Goal: Use online tool/utility

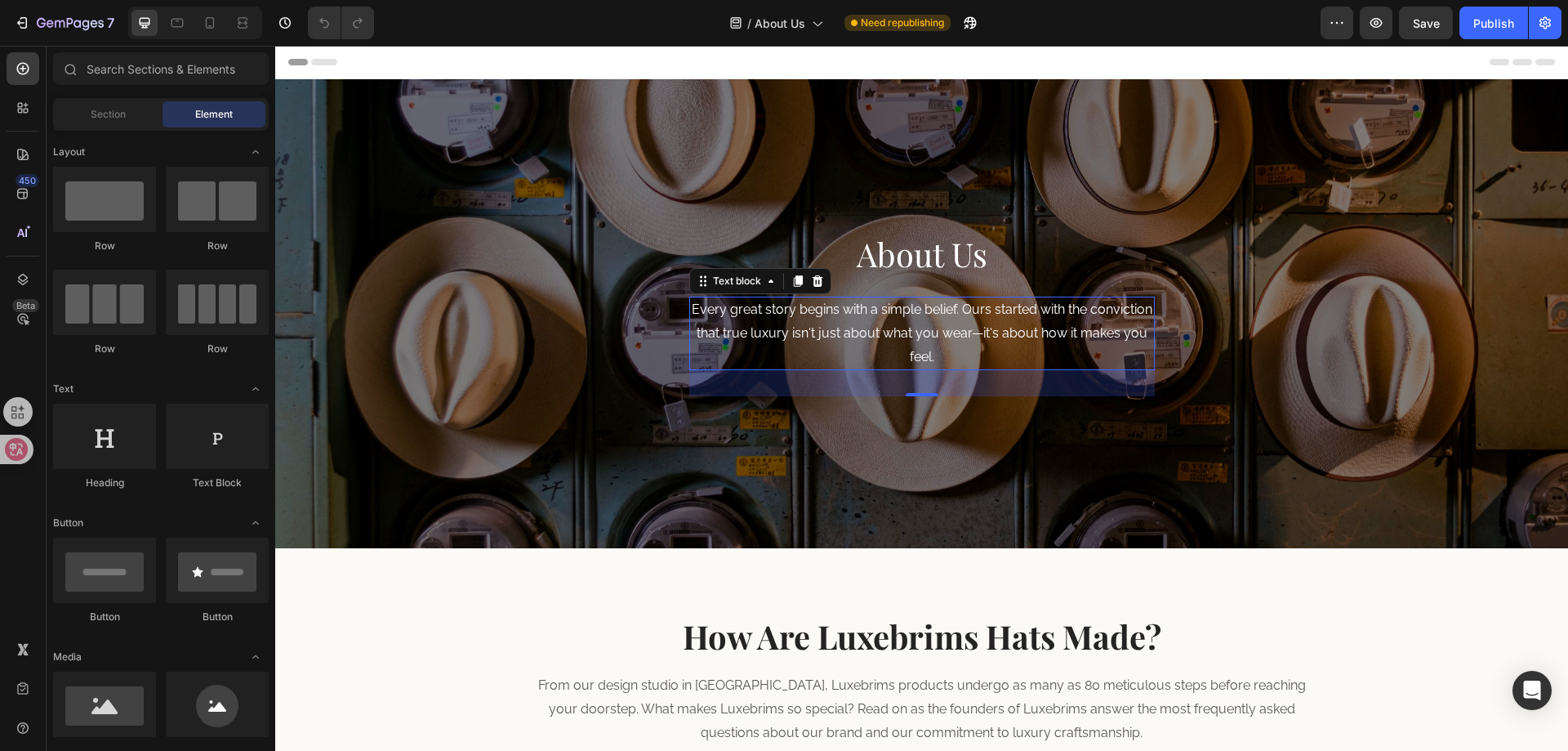
click at [770, 317] on p "Every great story begins with a simple belief. Ours started with the conviction…" at bounding box center [922, 333] width 462 height 70
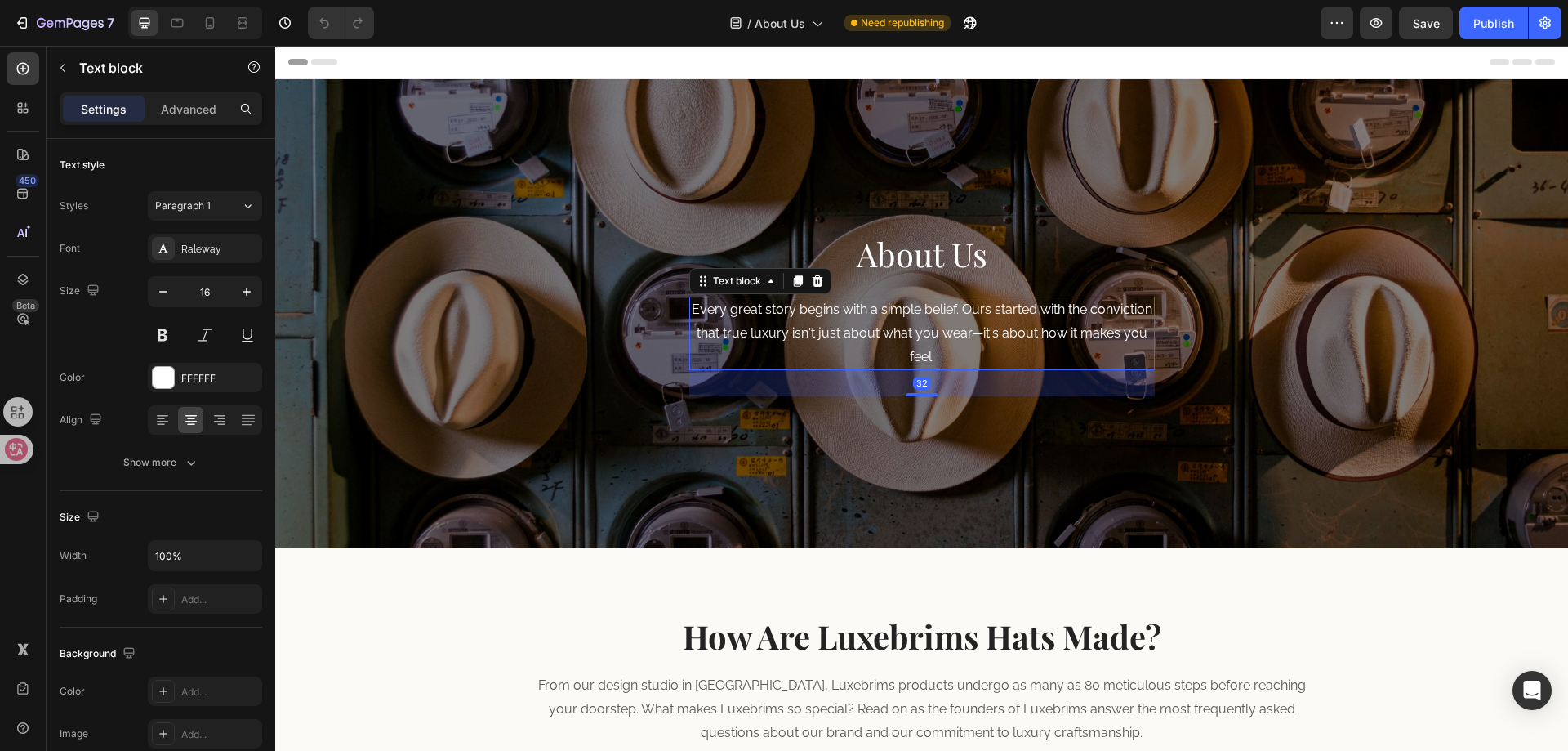
click at [812, 330] on p "Every great story begins with a simple belief. Ours started with the conviction…" at bounding box center [922, 333] width 462 height 70
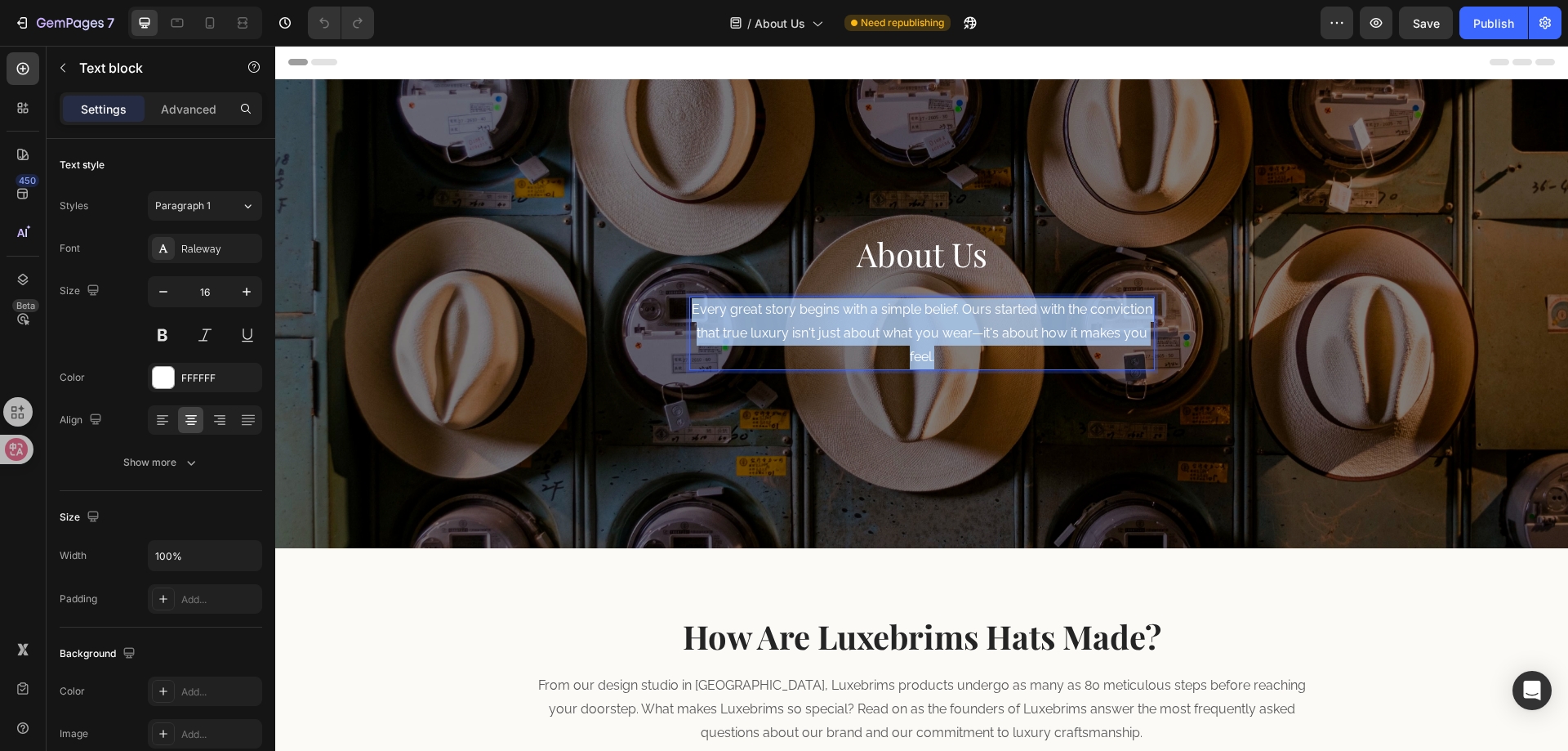
copy p "Every great story begins with a simple belief. Ours started with the conviction…"
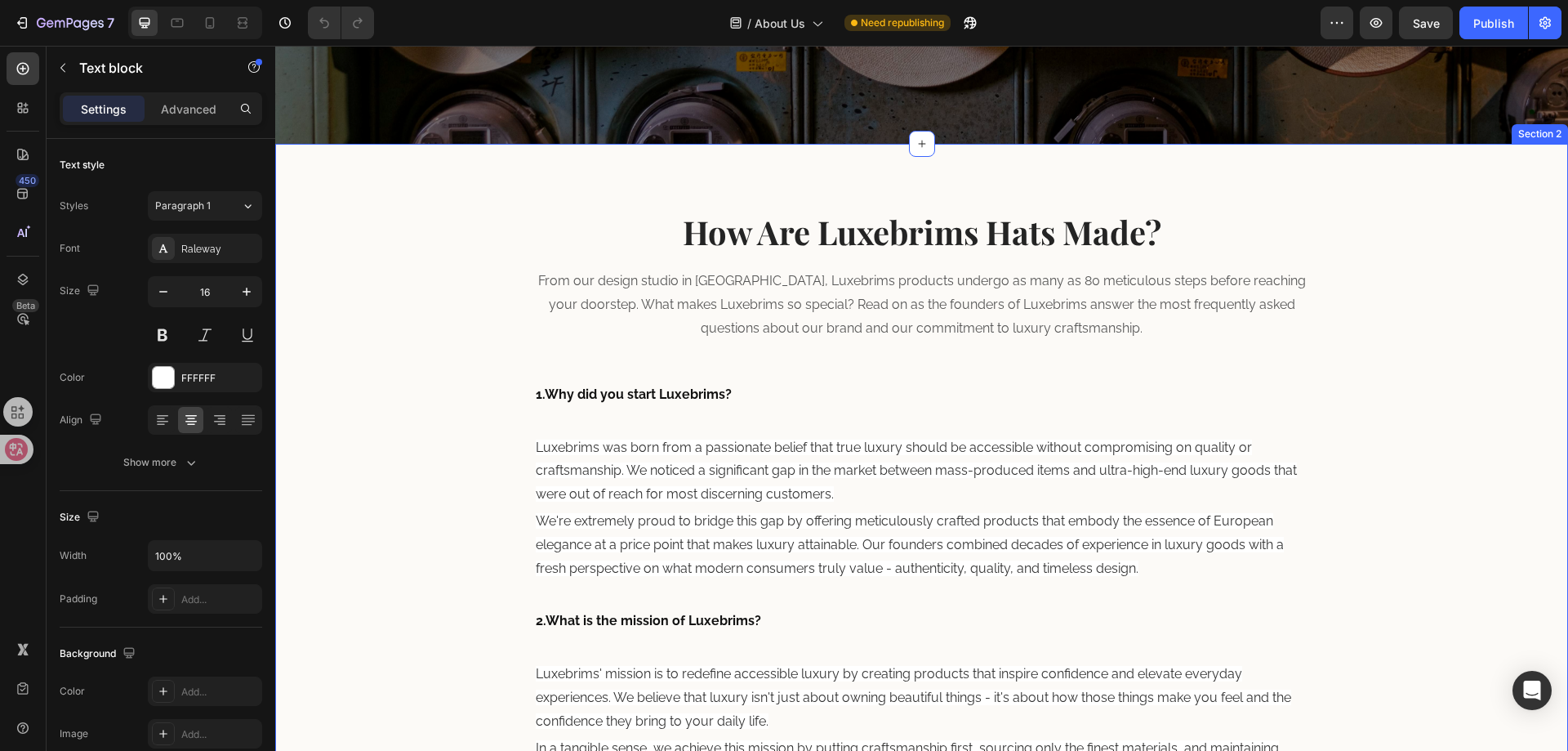
scroll to position [409, 0]
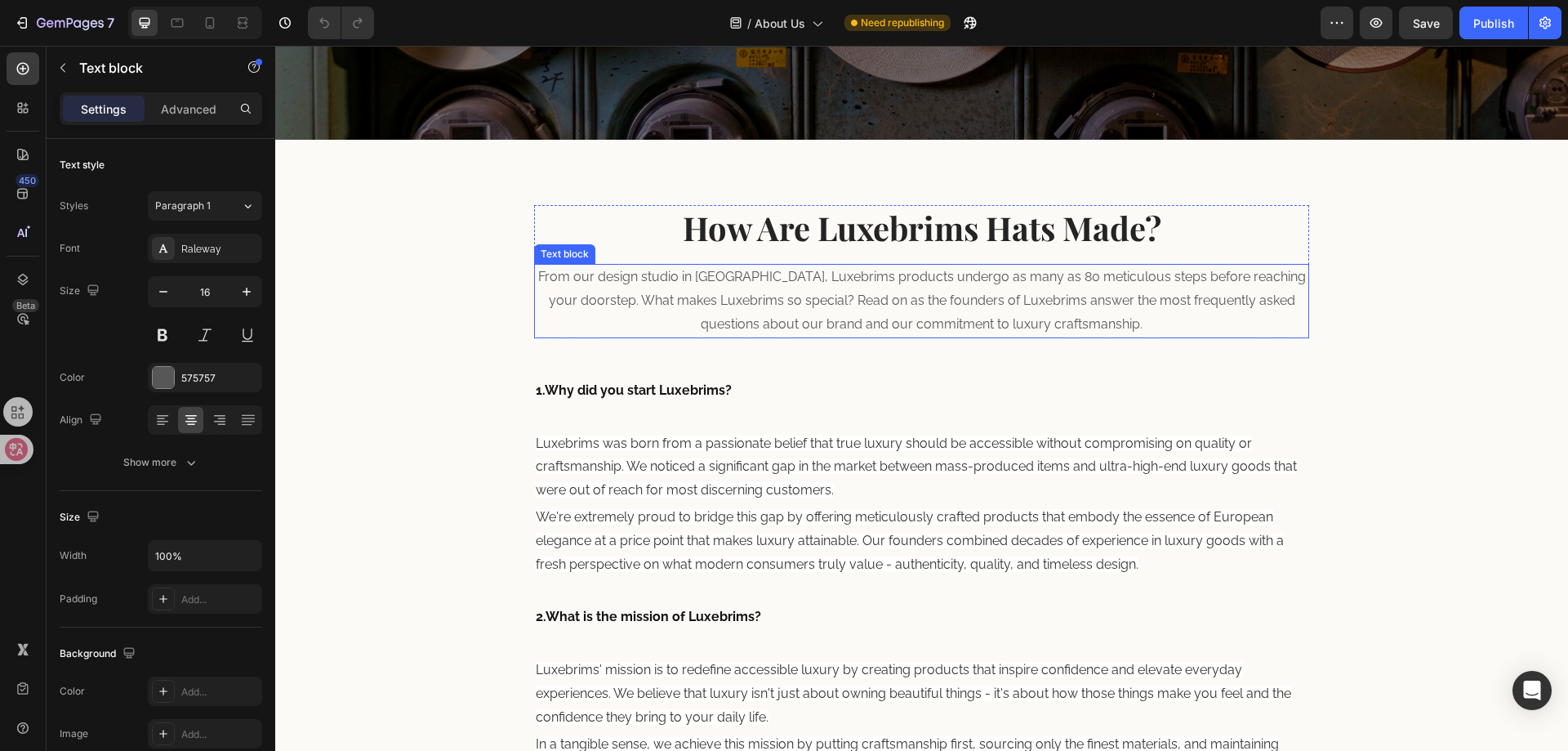
click at [680, 311] on p "From our design studio in [GEOGRAPHIC_DATA], Luxebrims products undergo as many…" at bounding box center [922, 301] width 772 height 70
drag, startPoint x: 552, startPoint y: 269, endPoint x: 594, endPoint y: 289, distance: 46.5
click at [551, 271] on p "From our design studio in [GEOGRAPHIC_DATA], Luxebrims products undergo as many…" at bounding box center [922, 301] width 772 height 70
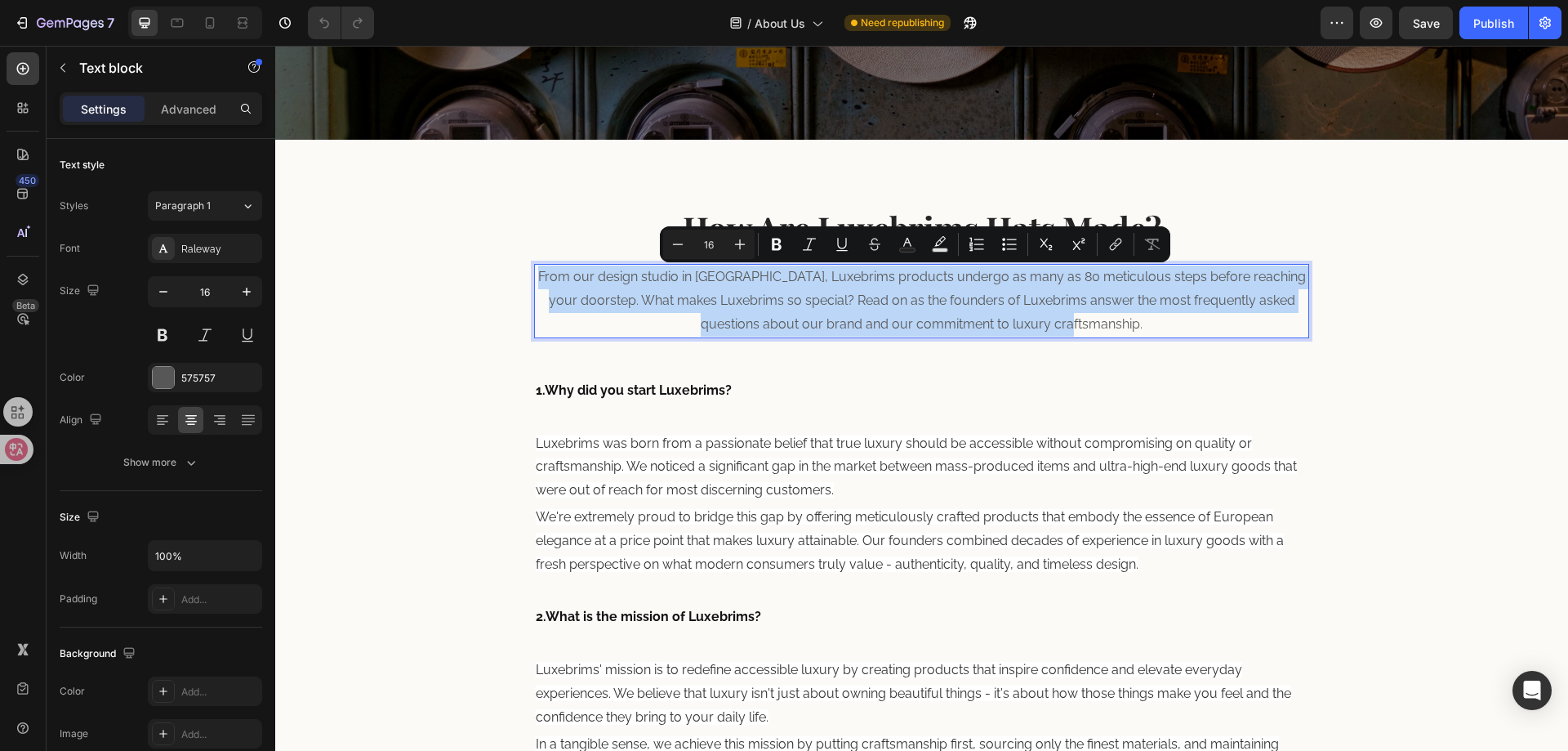
copy p "From our design studio in [GEOGRAPHIC_DATA], Luxebrims products undergo as many…"
click at [850, 292] on p "From our design studio in [GEOGRAPHIC_DATA], Luxebrims products undergo as many…" at bounding box center [922, 301] width 772 height 70
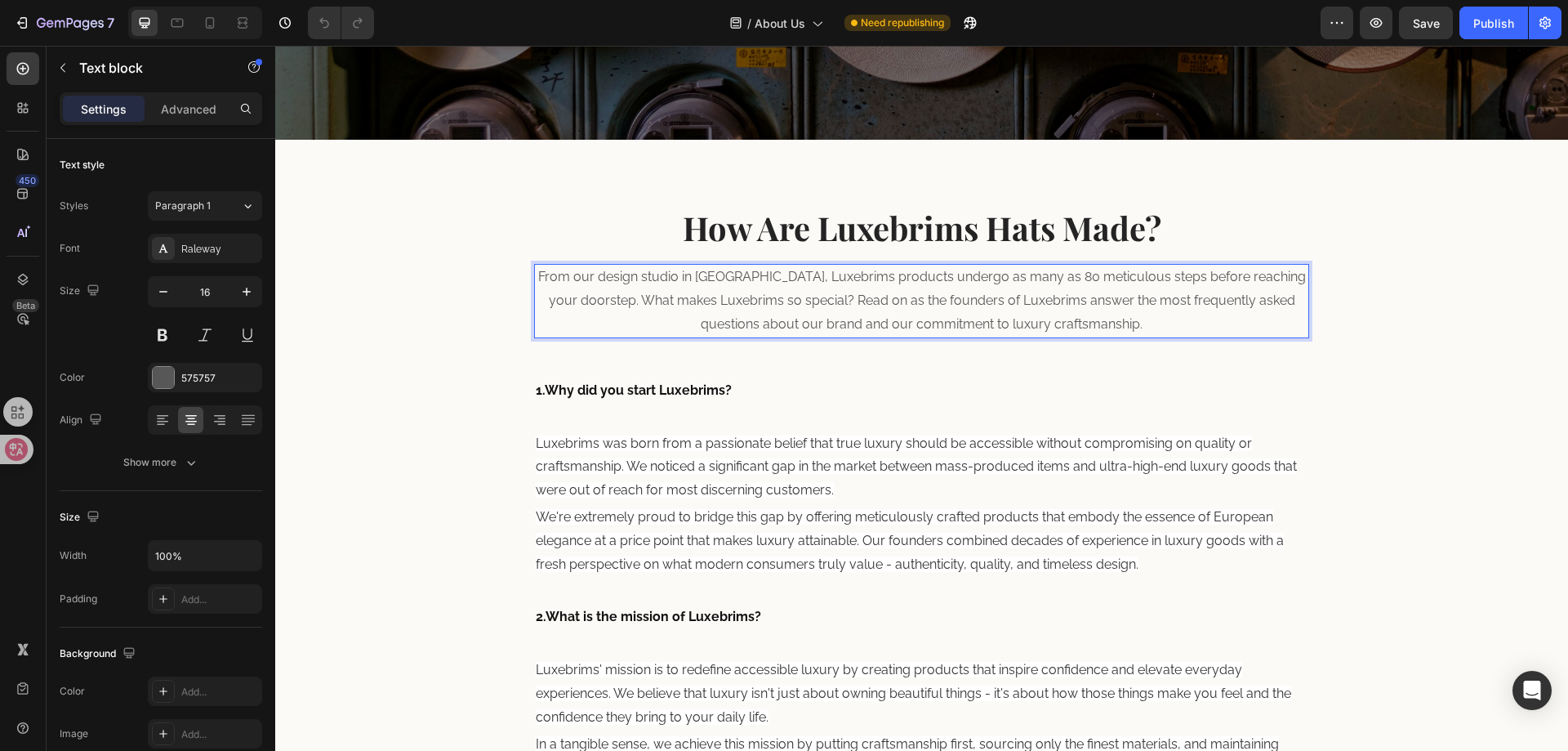
click at [856, 309] on p "From our design studio in [GEOGRAPHIC_DATA], Luxebrims products undergo as many…" at bounding box center [922, 301] width 772 height 70
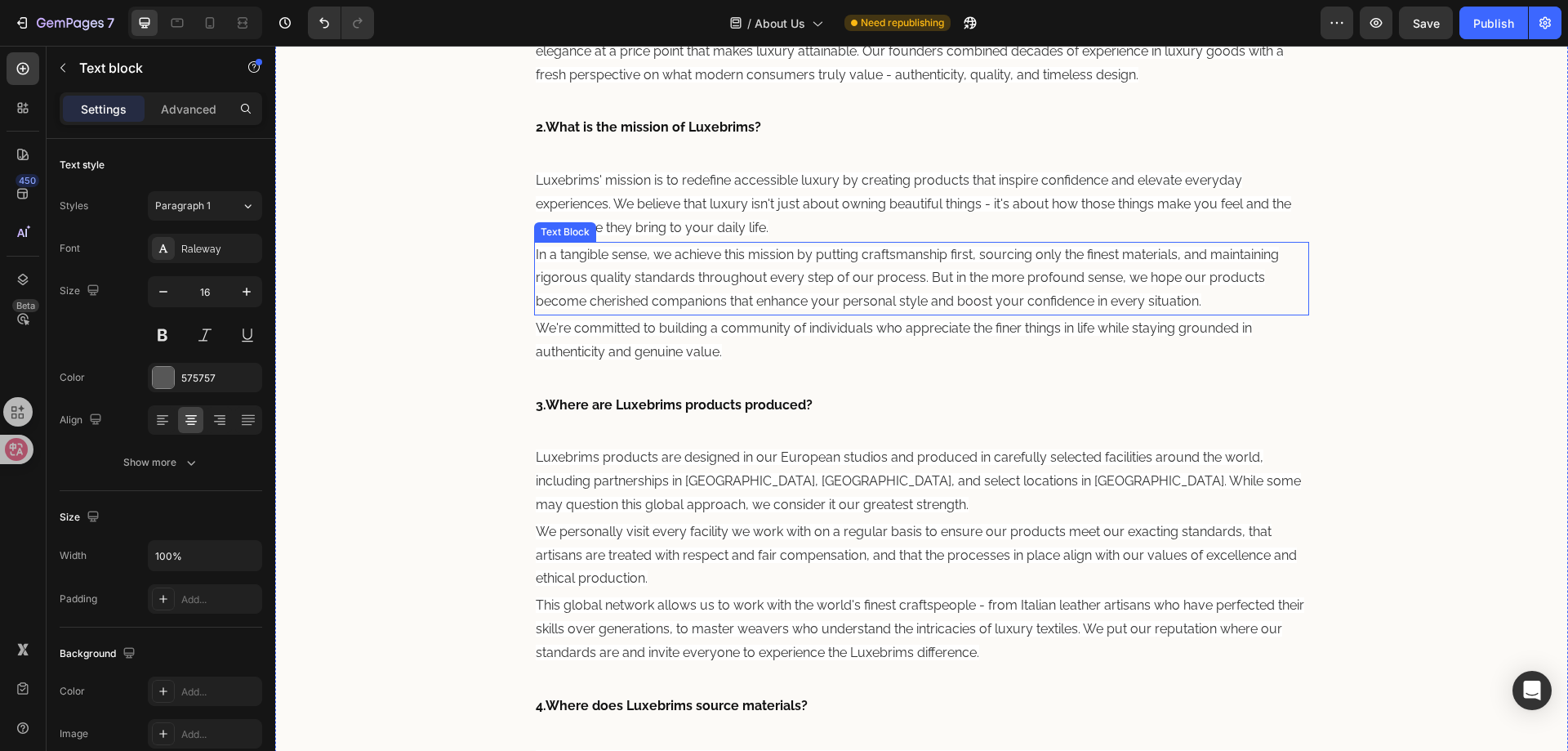
scroll to position [899, 0]
click at [659, 489] on p "Luxebrims products are designed in our European studios and produced in careful…" at bounding box center [922, 480] width 772 height 70
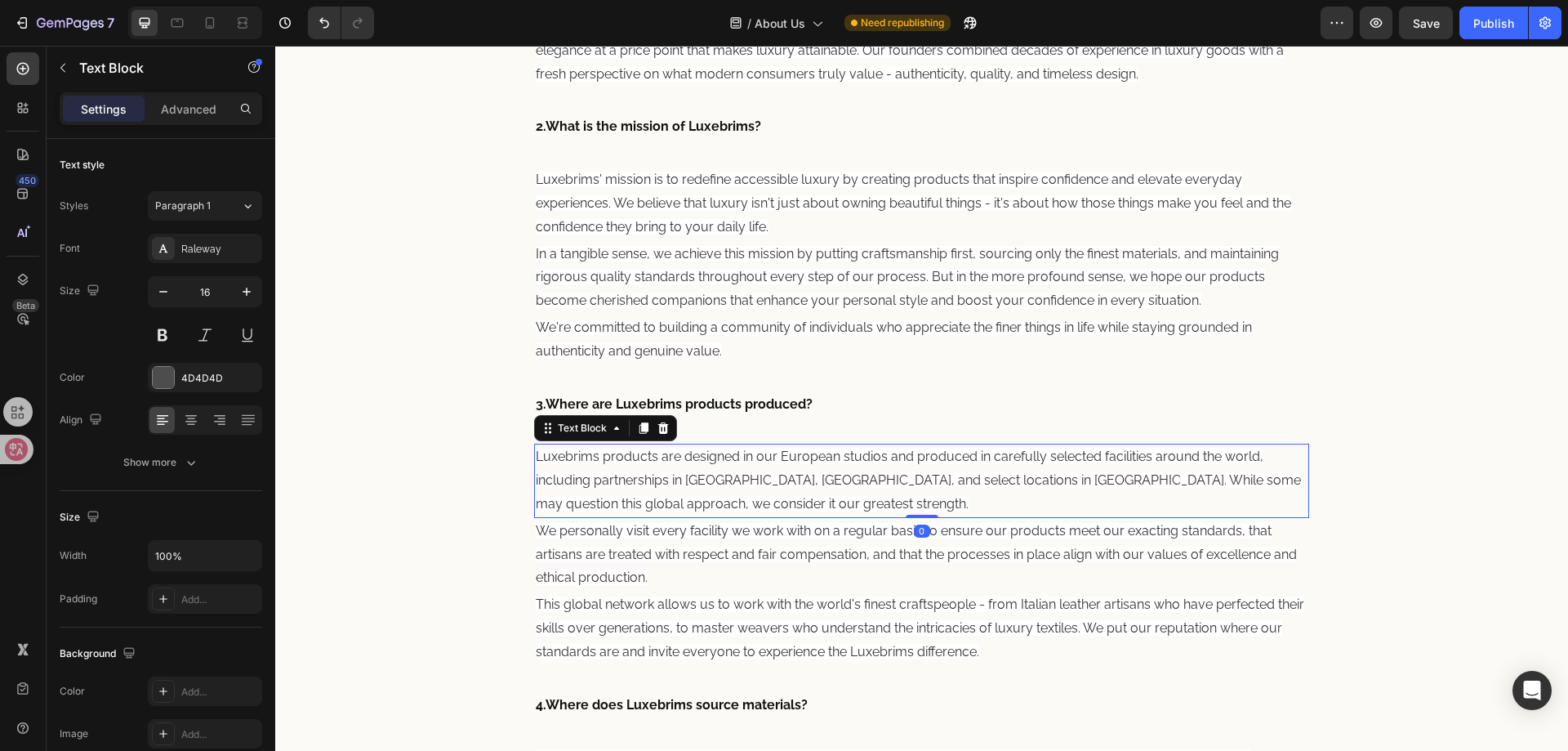
click at [718, 482] on span "Luxebrims products are designed in our European studios and produced in careful…" at bounding box center [918, 480] width 765 height 63
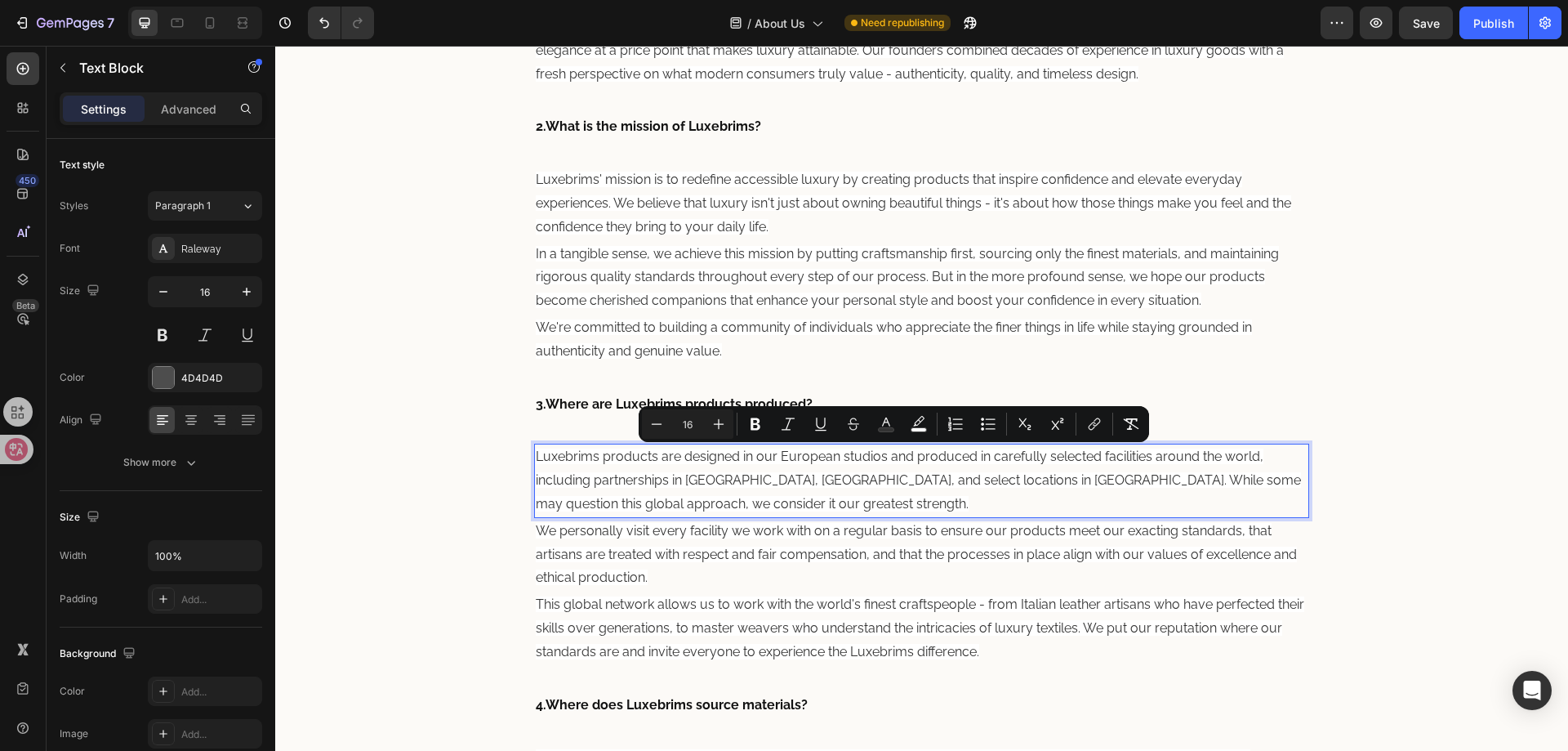
click at [791, 491] on p "Luxebrims products are designed in our European studios and produced in careful…" at bounding box center [922, 480] width 772 height 70
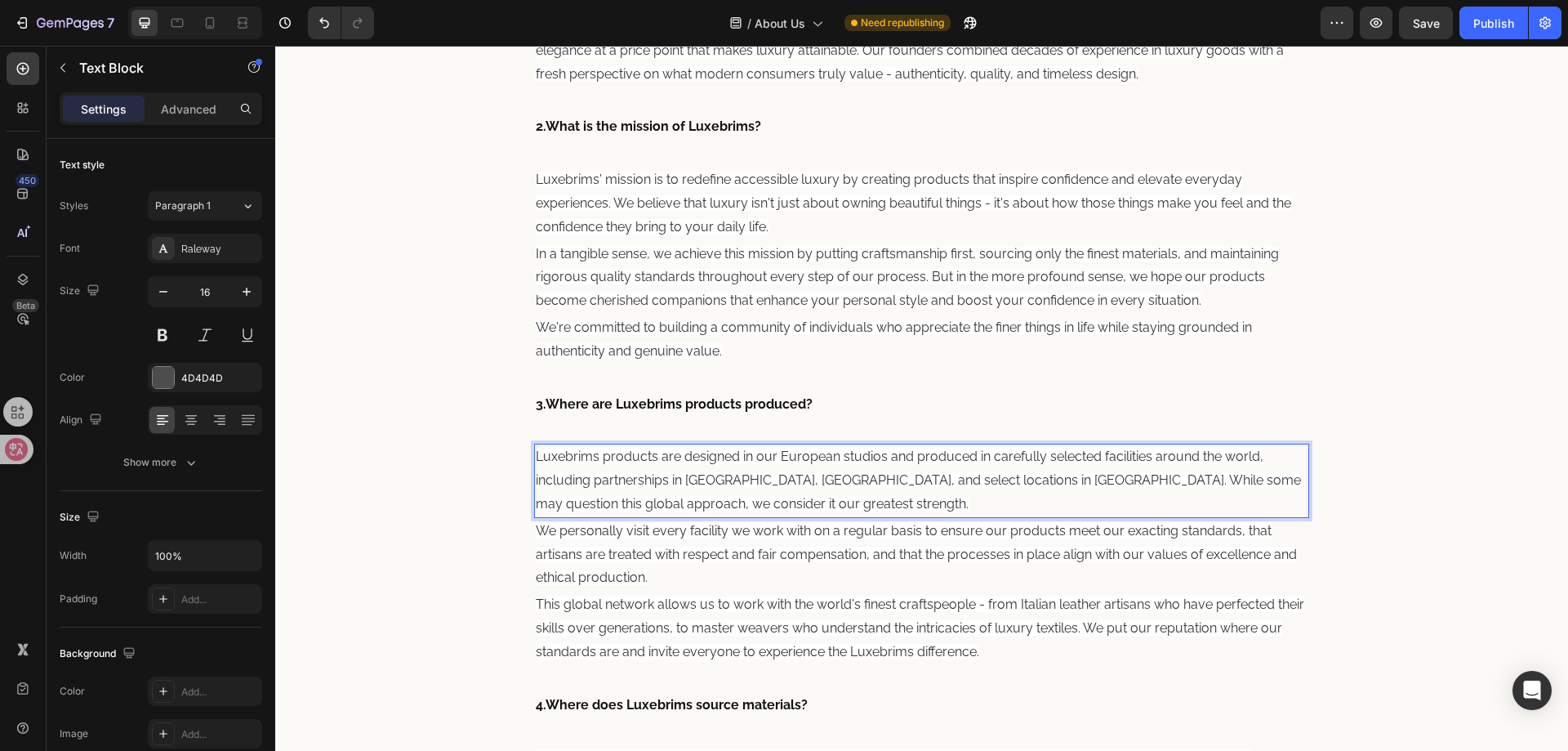
click at [720, 491] on p "Luxebrims products are designed in our European studios and produced in careful…" at bounding box center [922, 480] width 772 height 70
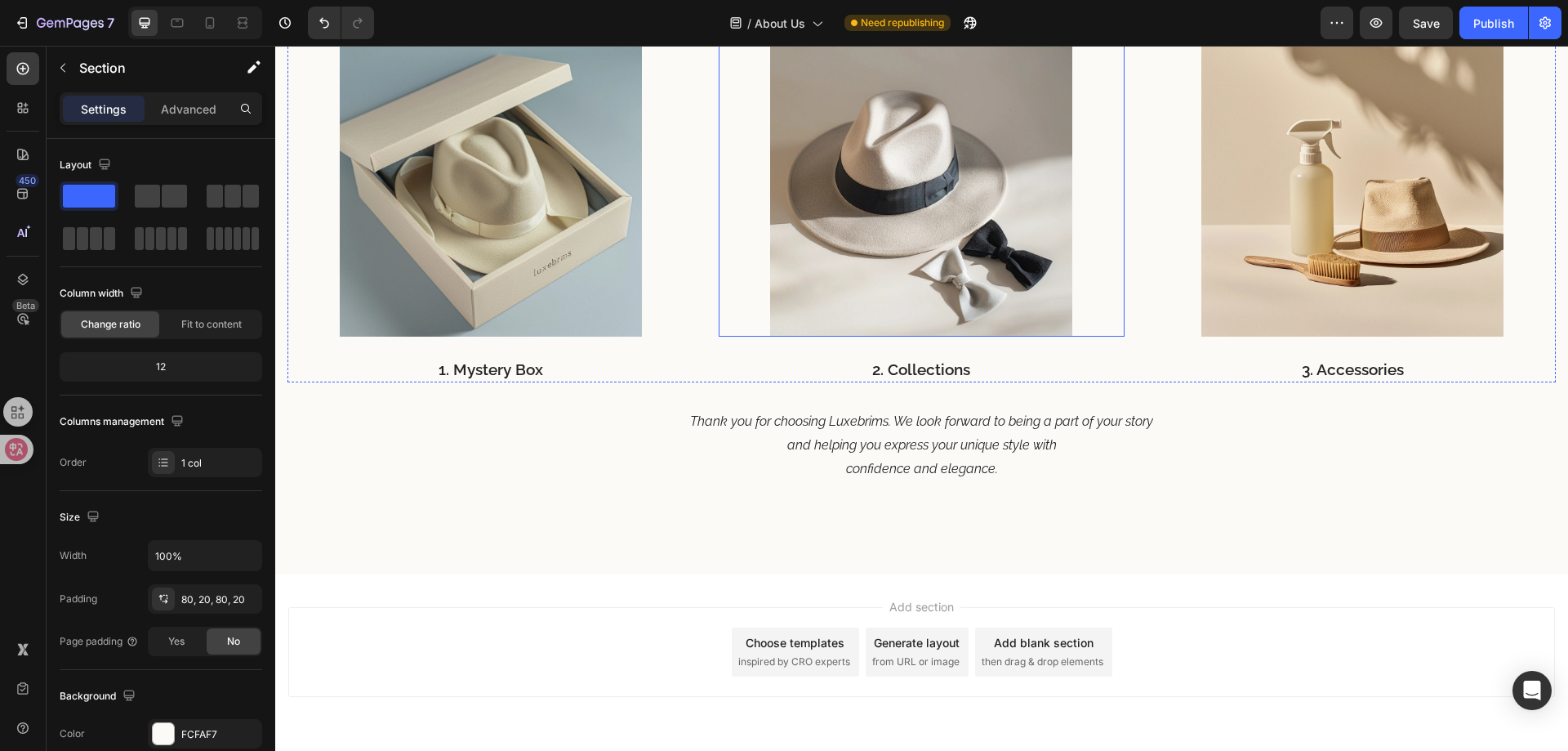
scroll to position [2782, 0]
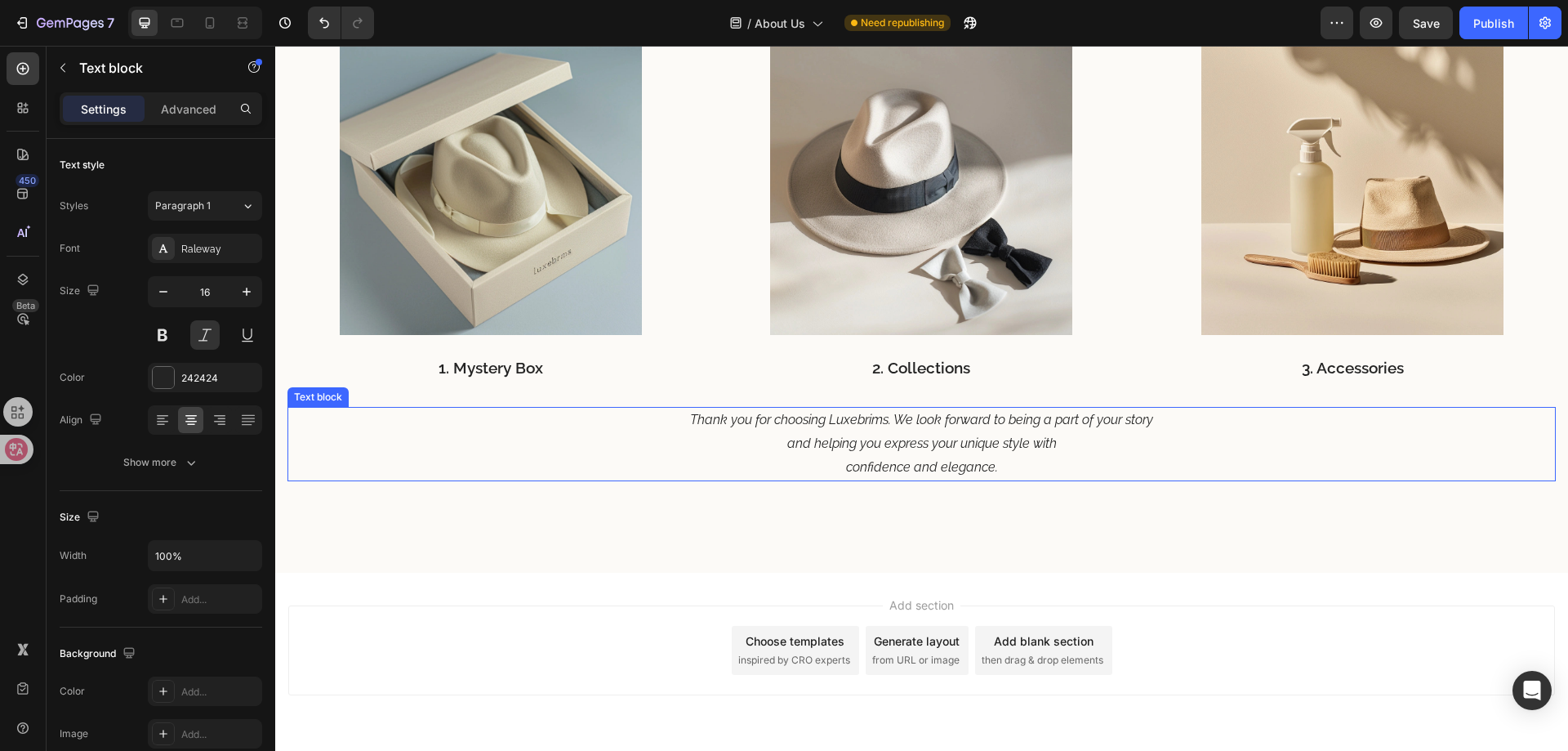
click at [888, 429] on p "Thank you for choosing Luxebrims. We look forward to being a part of your story" at bounding box center [921, 421] width 1265 height 23
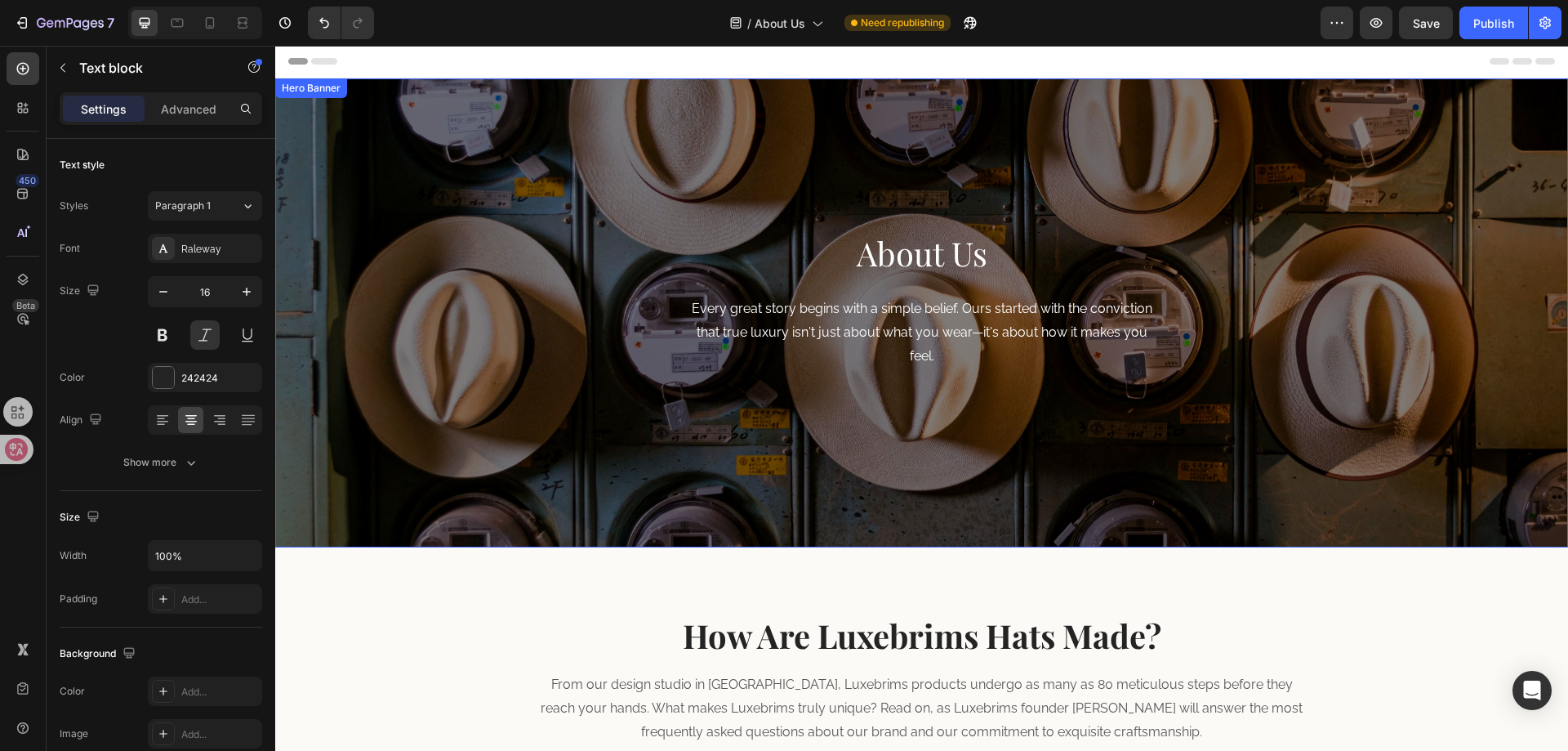
scroll to position [0, 0]
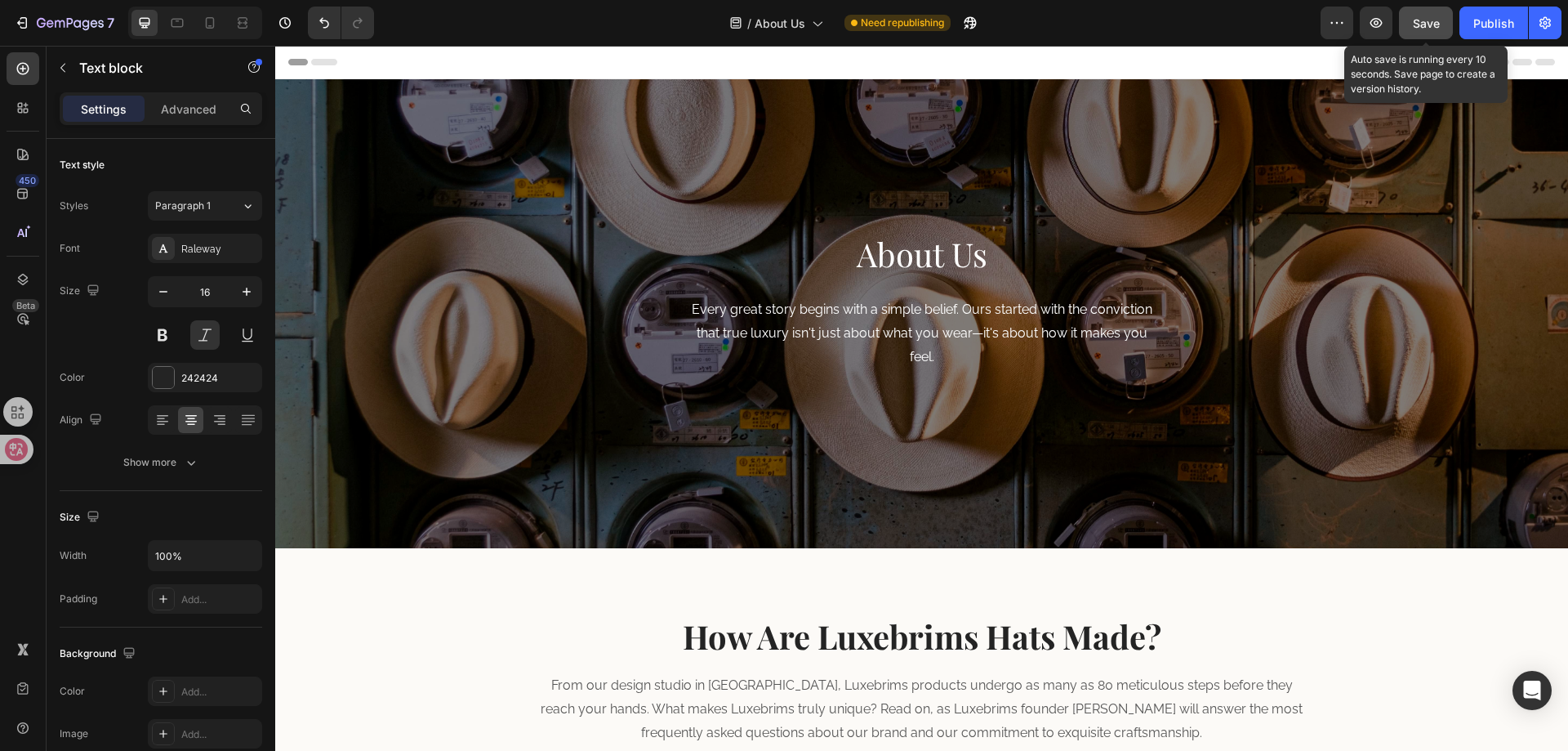
click at [1431, 18] on span "Save" at bounding box center [1426, 23] width 27 height 14
